Goal: Find specific page/section: Find specific page/section

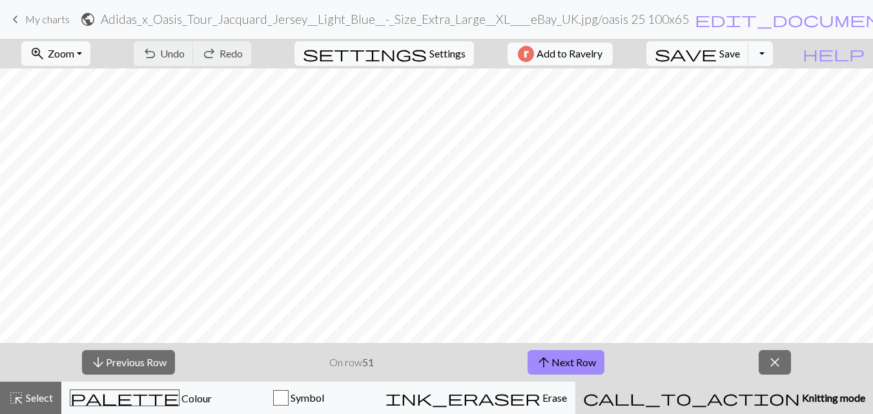
scroll to position [623, 0]
click at [35, 21] on span "My charts" at bounding box center [47, 19] width 45 height 12
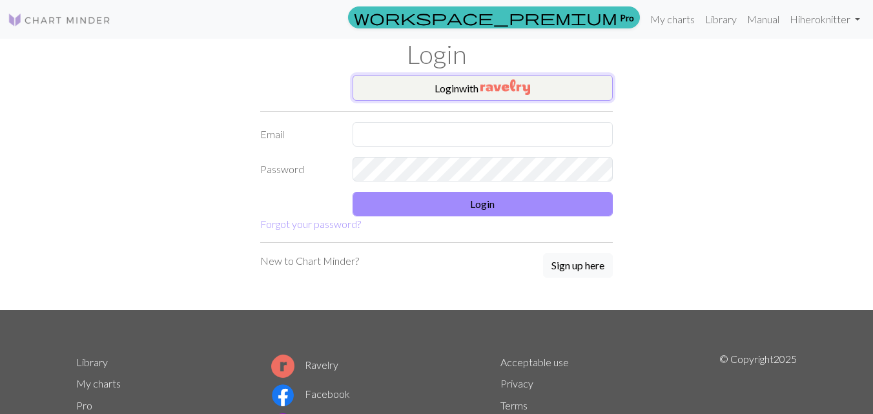
click at [489, 96] on button "Login with" at bounding box center [483, 88] width 261 height 26
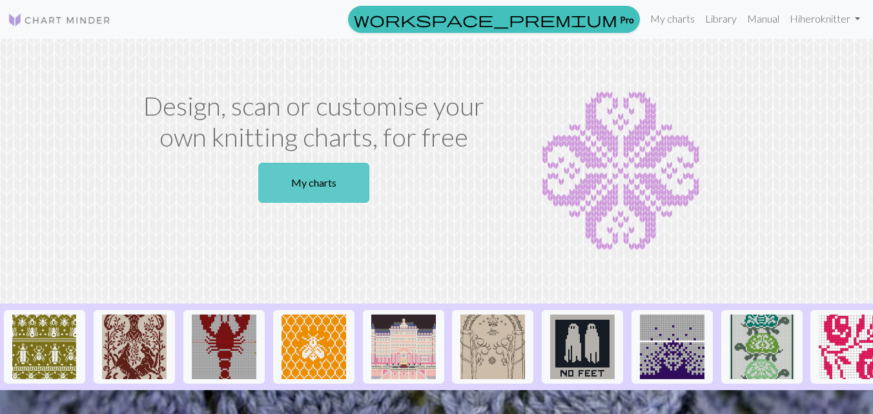
click at [324, 180] on link "My charts" at bounding box center [313, 183] width 111 height 40
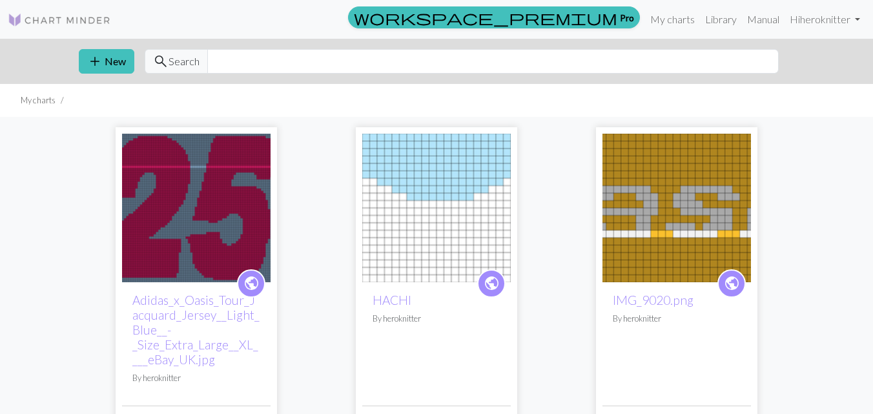
click at [689, 239] on img at bounding box center [677, 208] width 149 height 149
